Goal: Find specific page/section: Find specific page/section

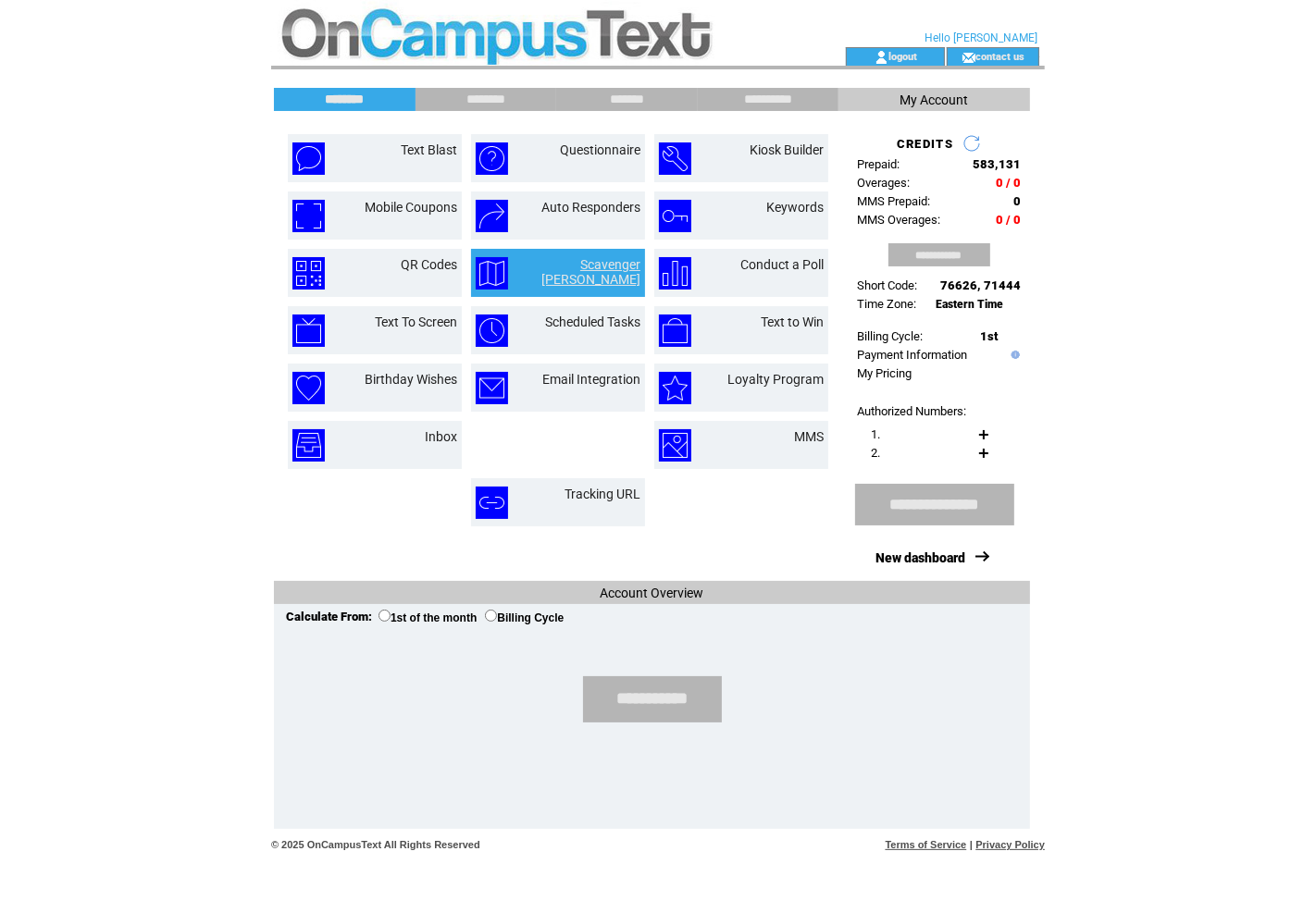
click at [602, 262] on link "Scavenger [PERSON_NAME]" at bounding box center [590, 272] width 99 height 30
